Goal: Information Seeking & Learning: Learn about a topic

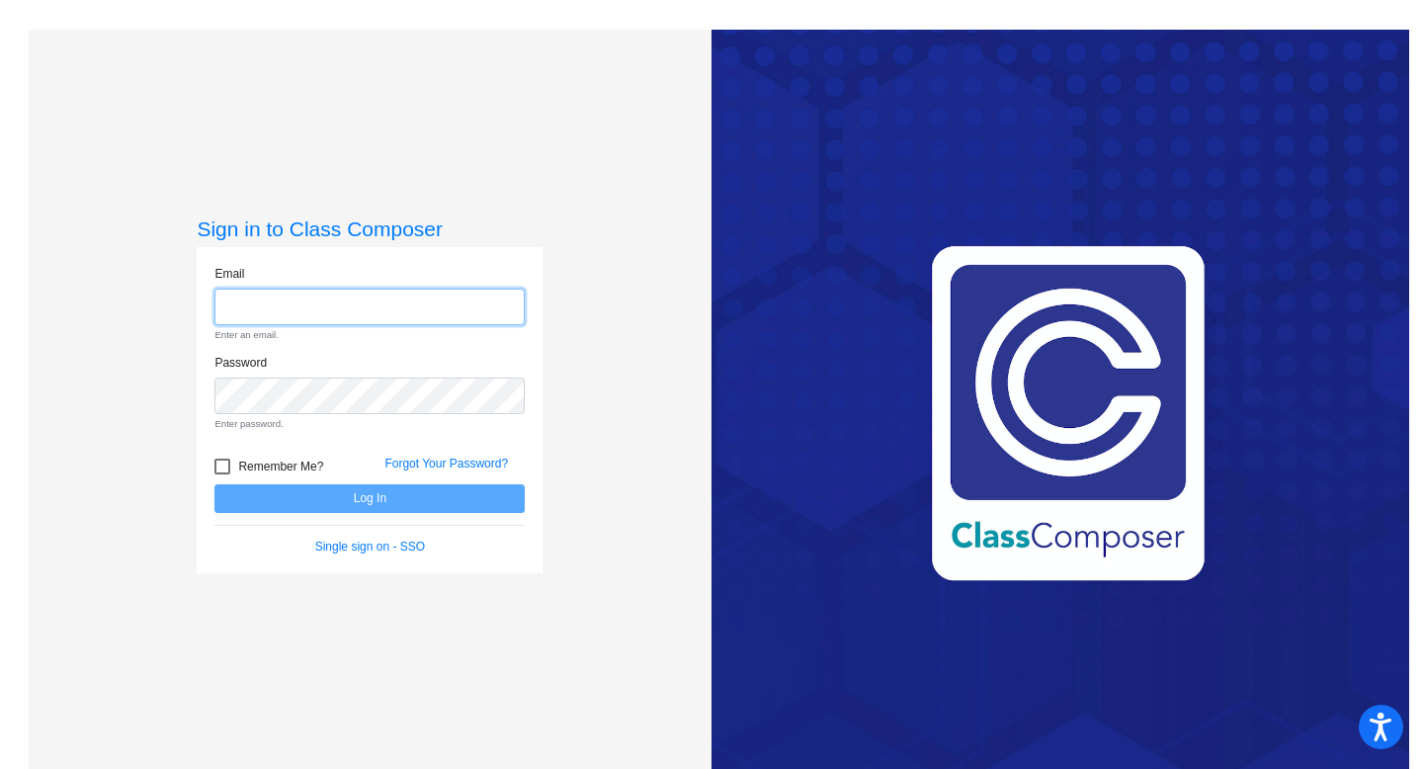
type input "[EMAIL_ADDRESS][DOMAIN_NAME]"
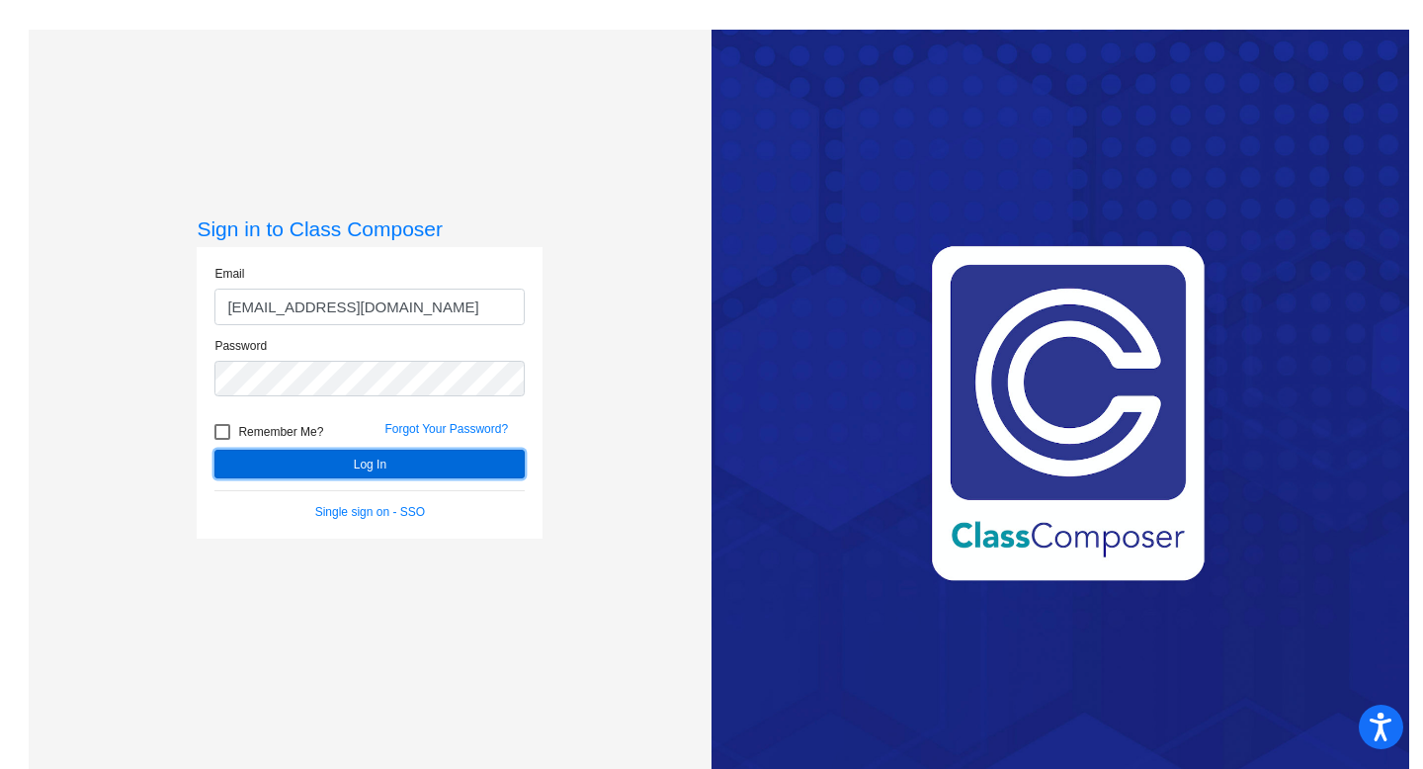
click at [365, 470] on button "Log In" at bounding box center [369, 464] width 310 height 29
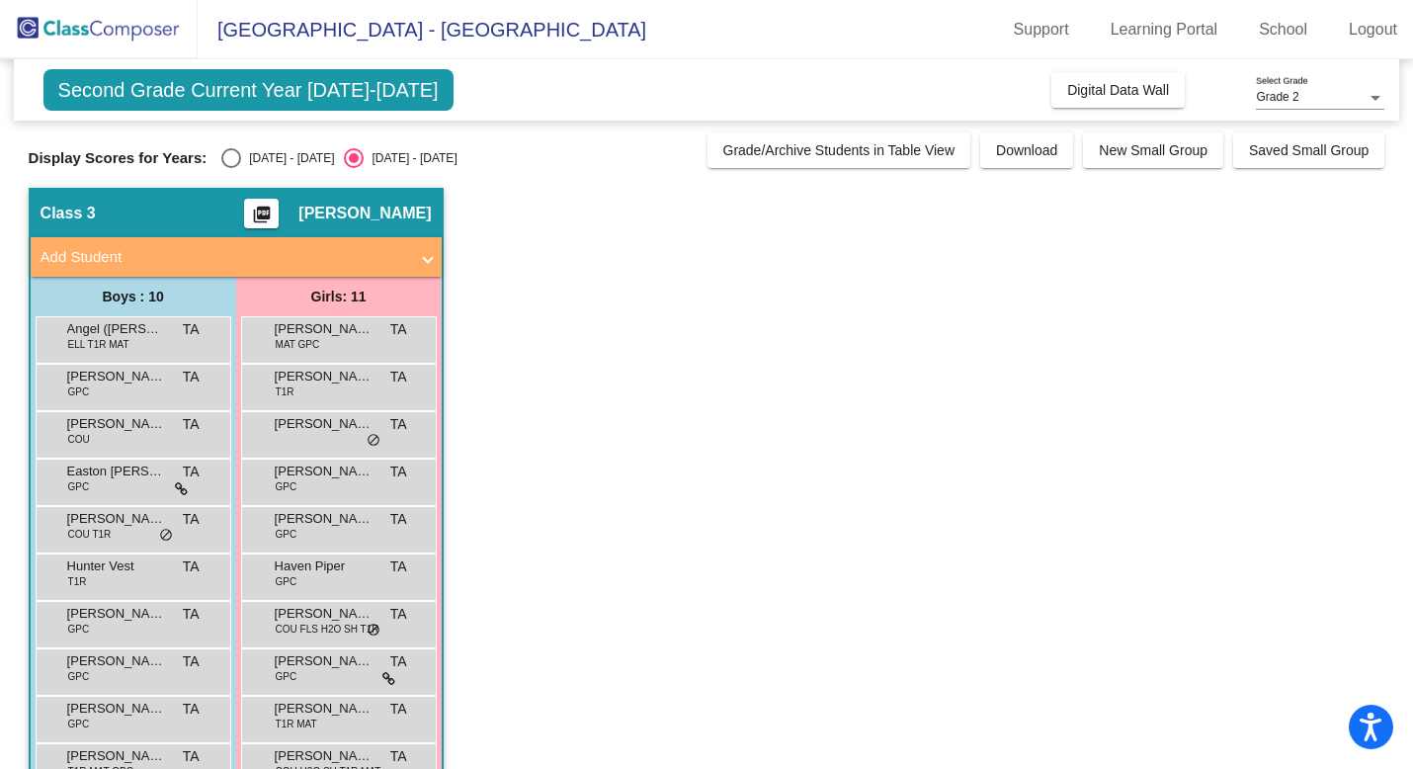
click at [223, 151] on div "Select an option" at bounding box center [231, 158] width 20 height 20
click at [230, 168] on input "[DATE] - [DATE]" at bounding box center [230, 168] width 1 height 1
radio input "true"
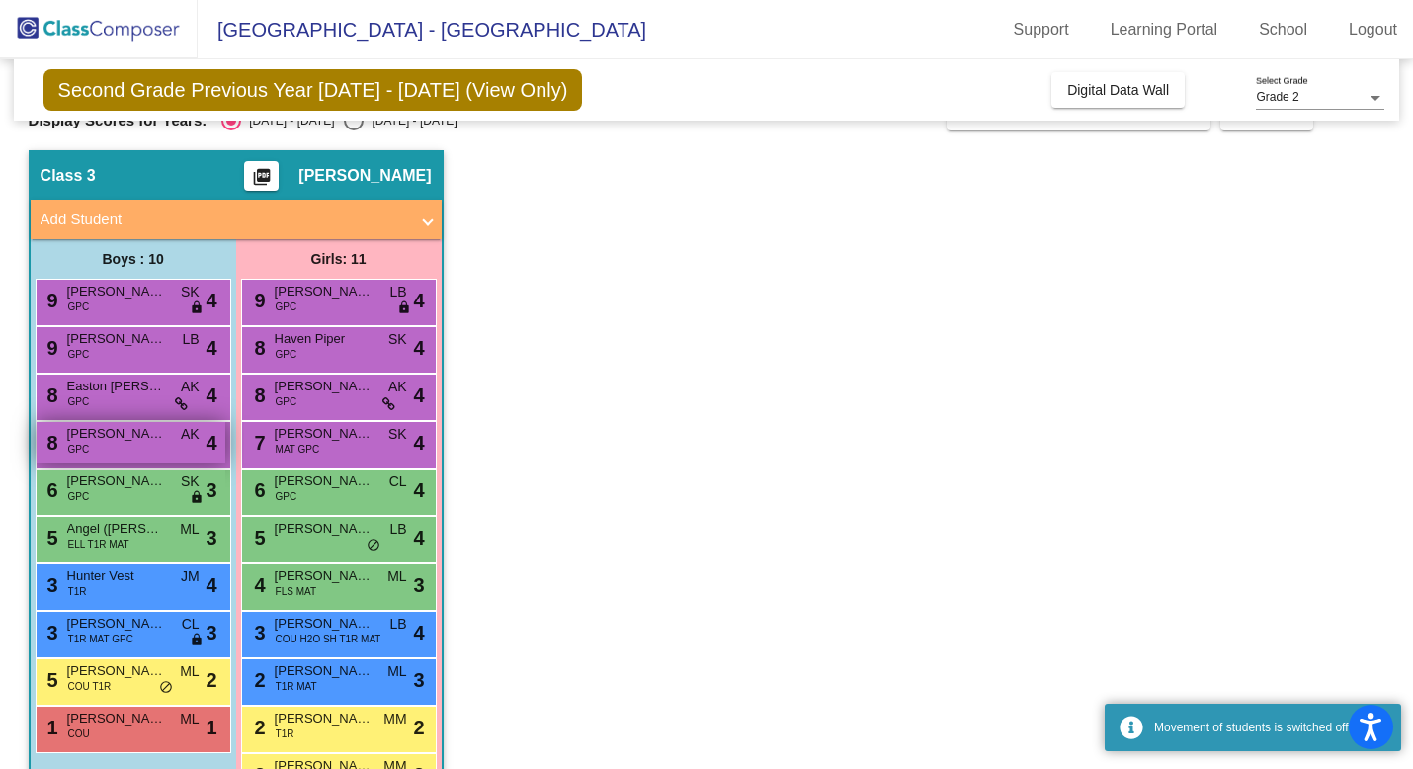
scroll to position [101, 0]
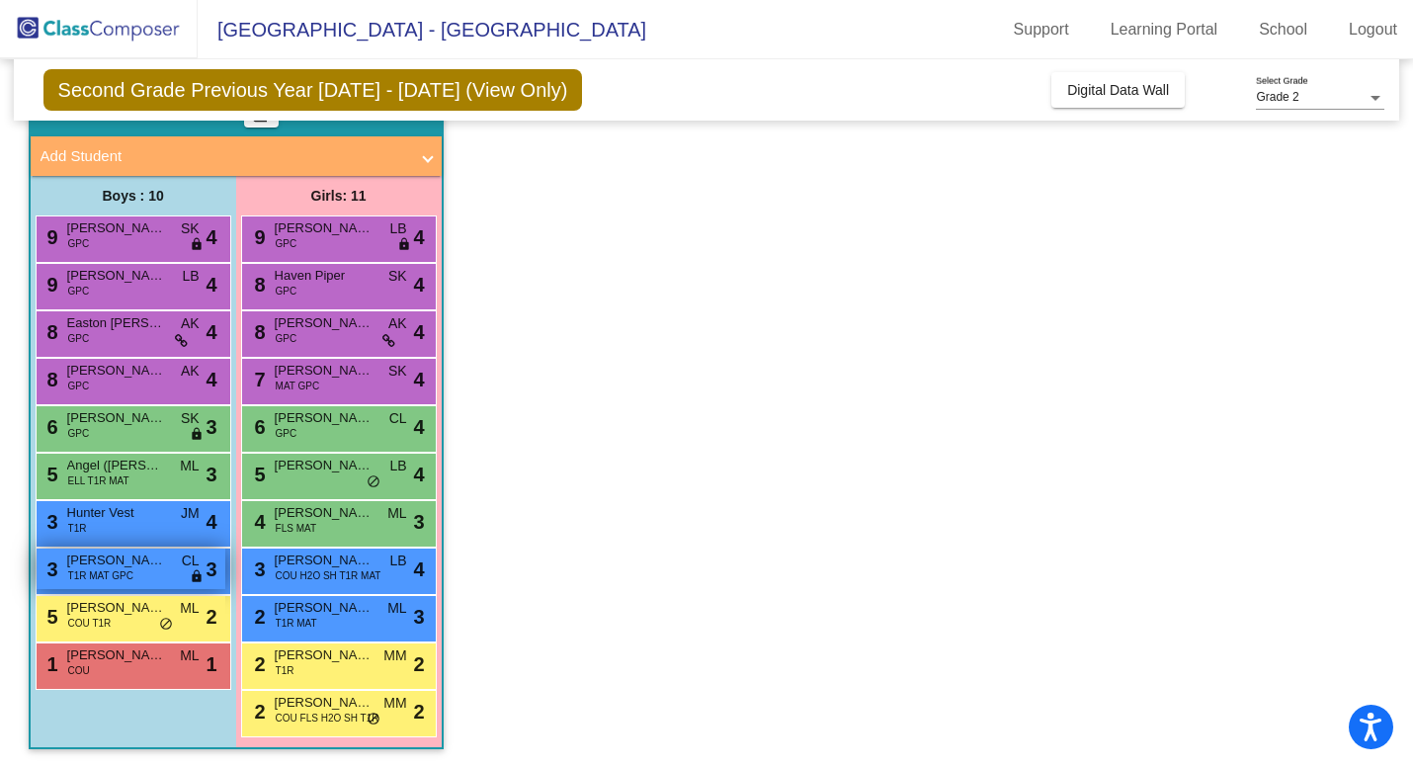
click at [131, 574] on span "T1R MAT GPC" at bounding box center [100, 575] width 65 height 15
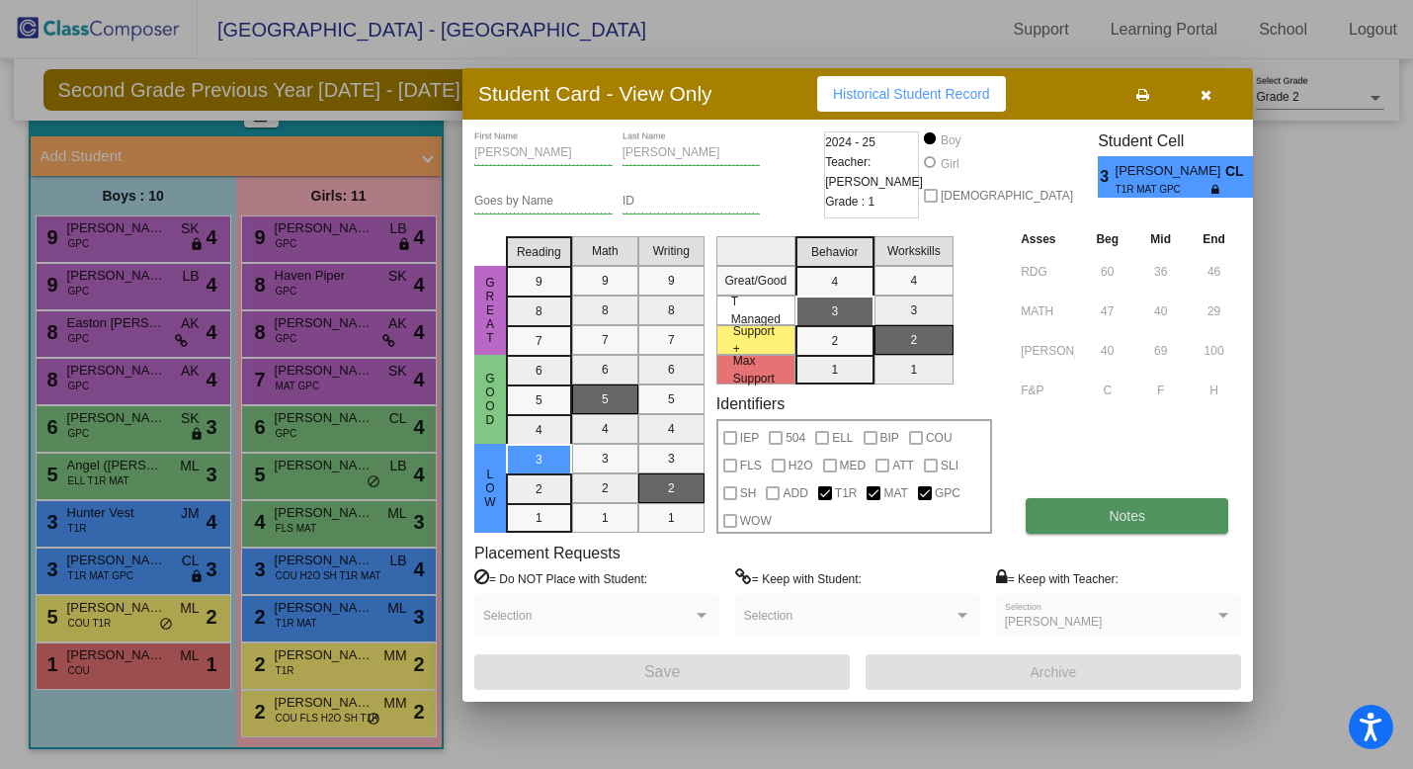
click at [1084, 506] on button "Notes" at bounding box center [1127, 516] width 203 height 36
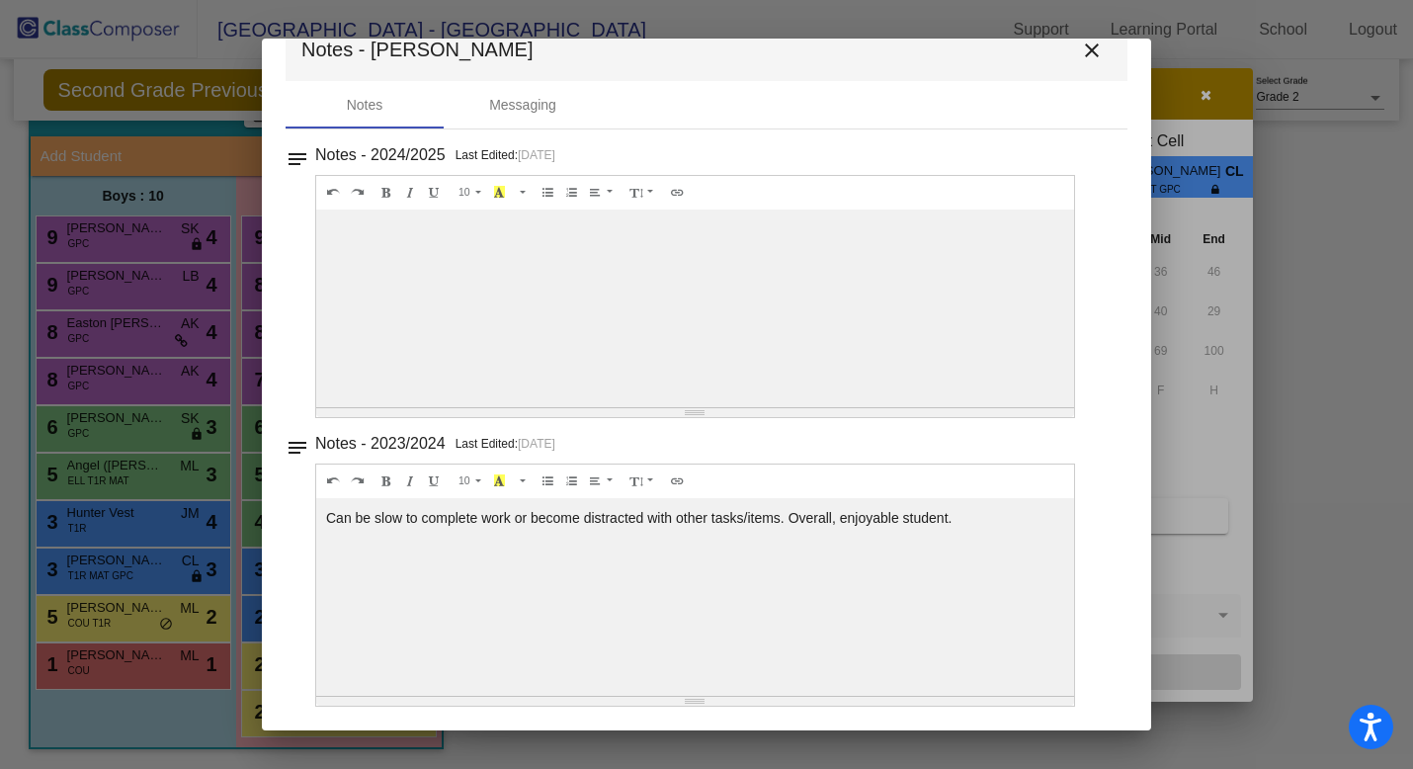
scroll to position [0, 0]
click at [1080, 54] on mat-icon "close" at bounding box center [1092, 51] width 24 height 24
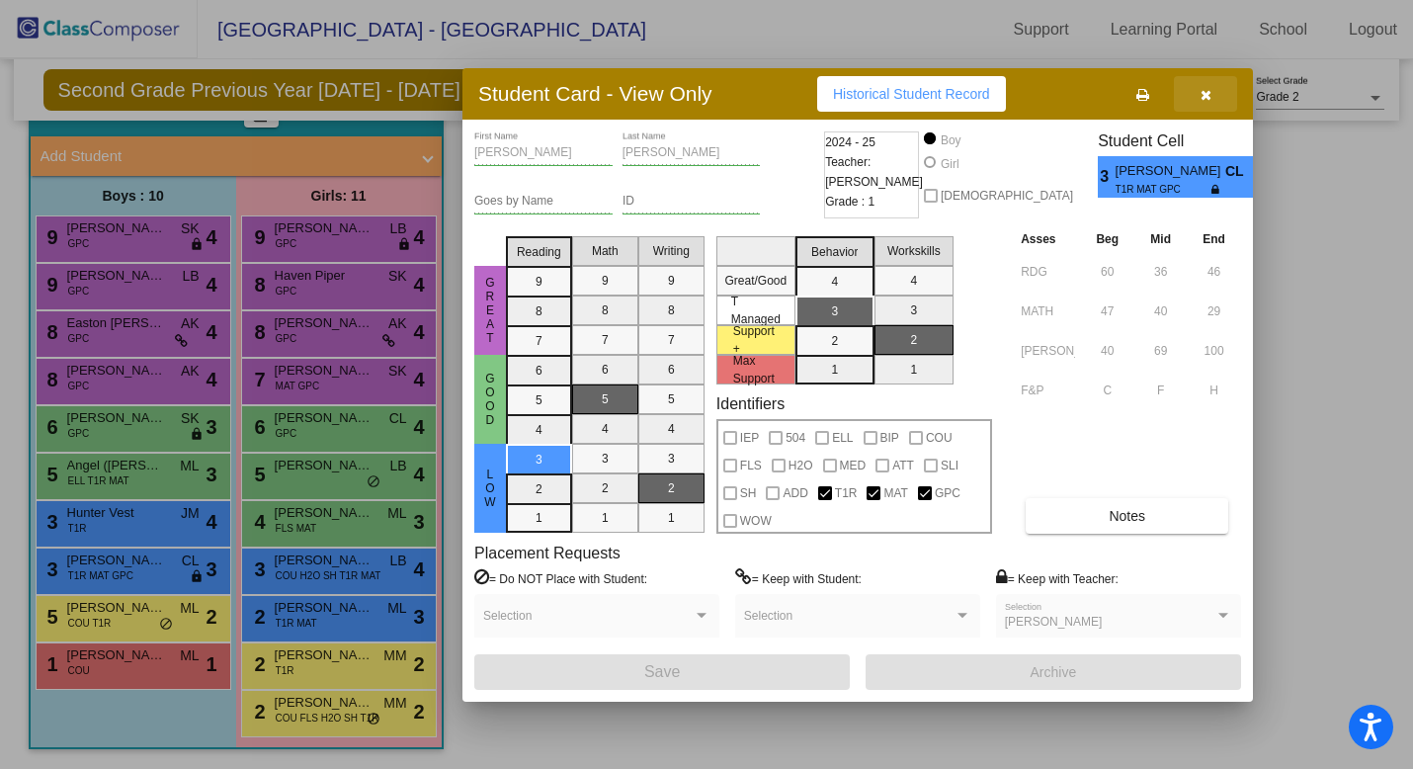
click at [1206, 93] on icon "button" at bounding box center [1206, 95] width 11 height 14
